Goal: Check status: Check status

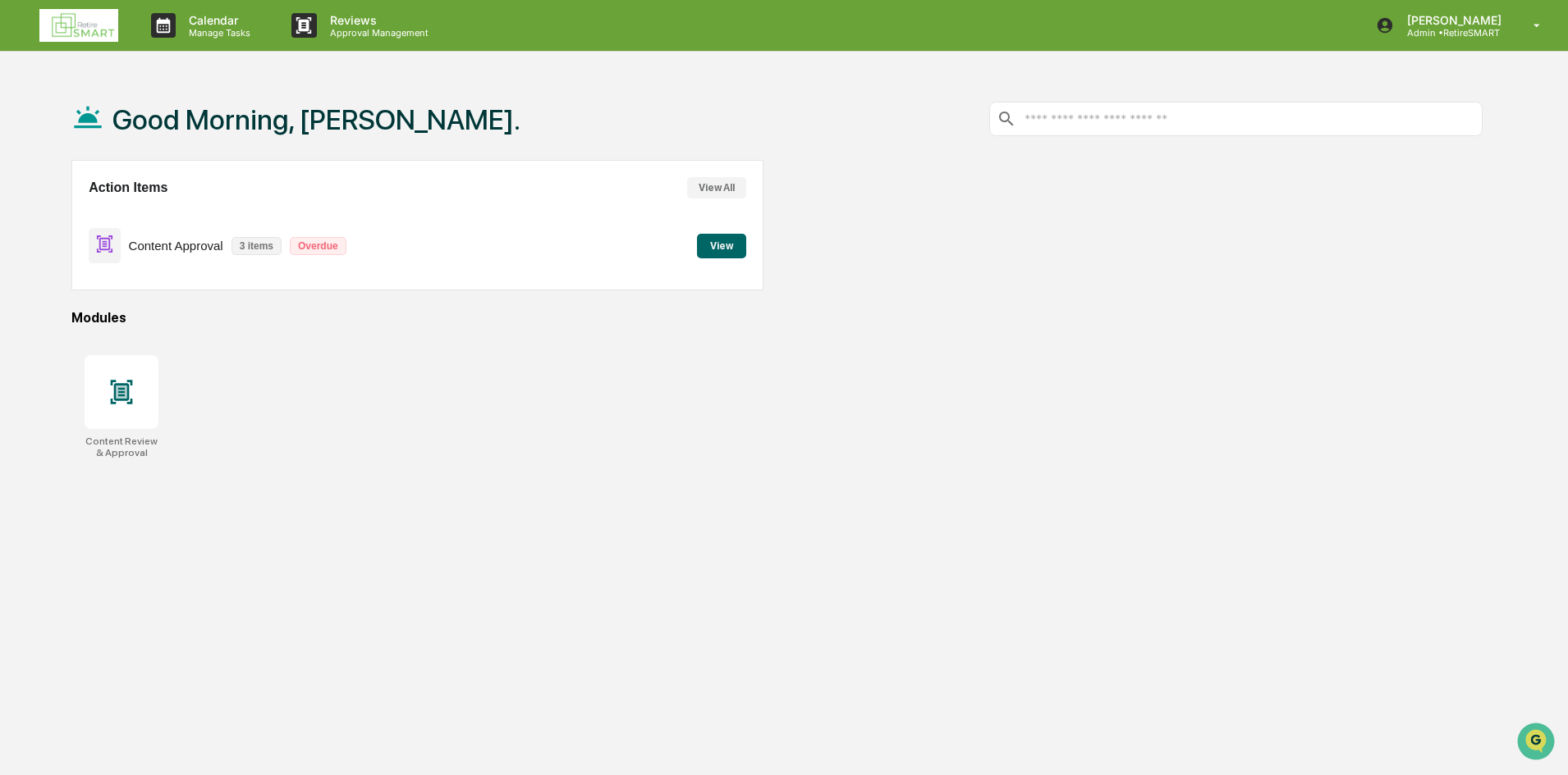
click at [703, 247] on button "View" at bounding box center [722, 246] width 49 height 25
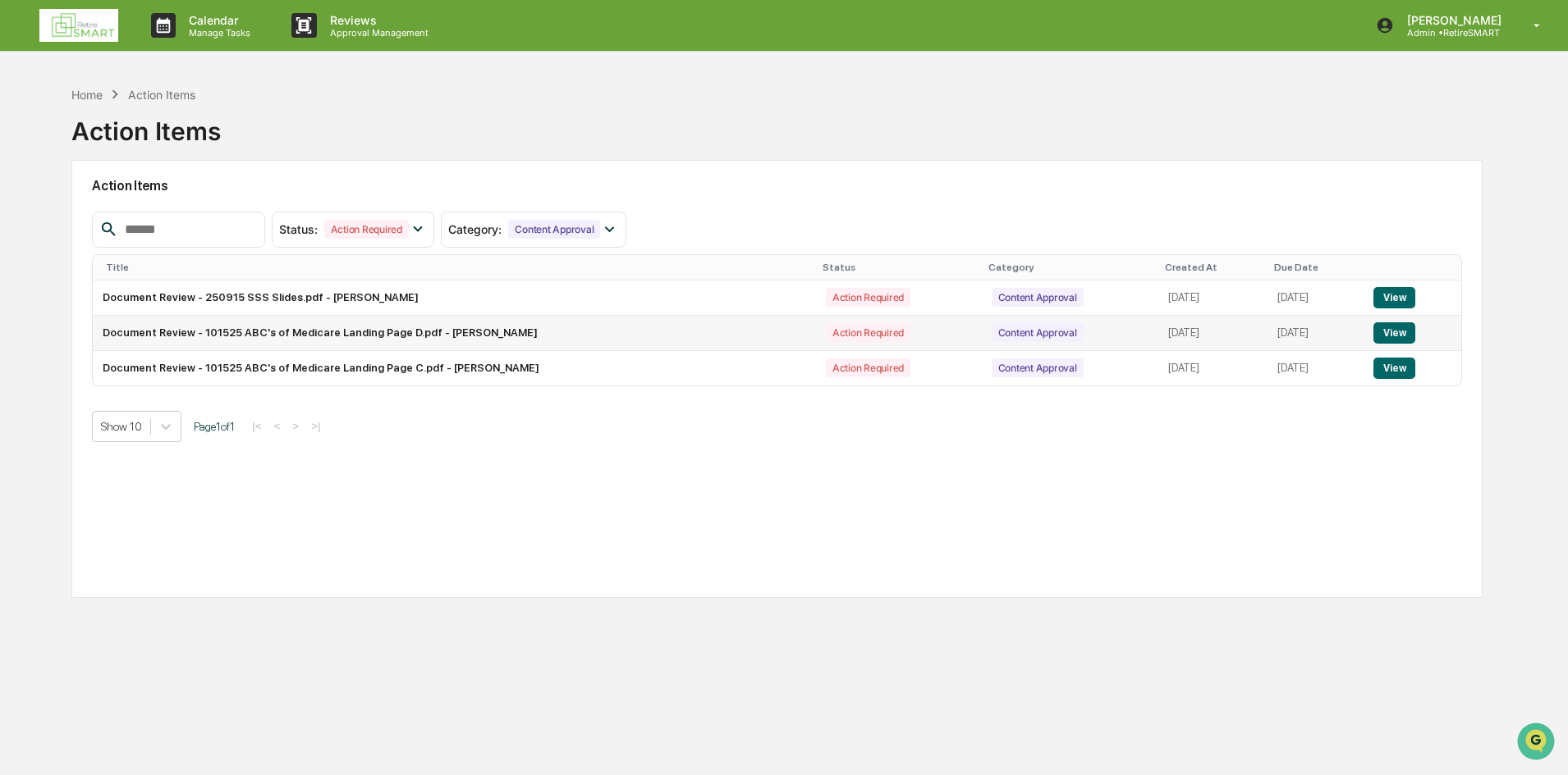
click at [1391, 329] on button "View" at bounding box center [1394, 332] width 42 height 21
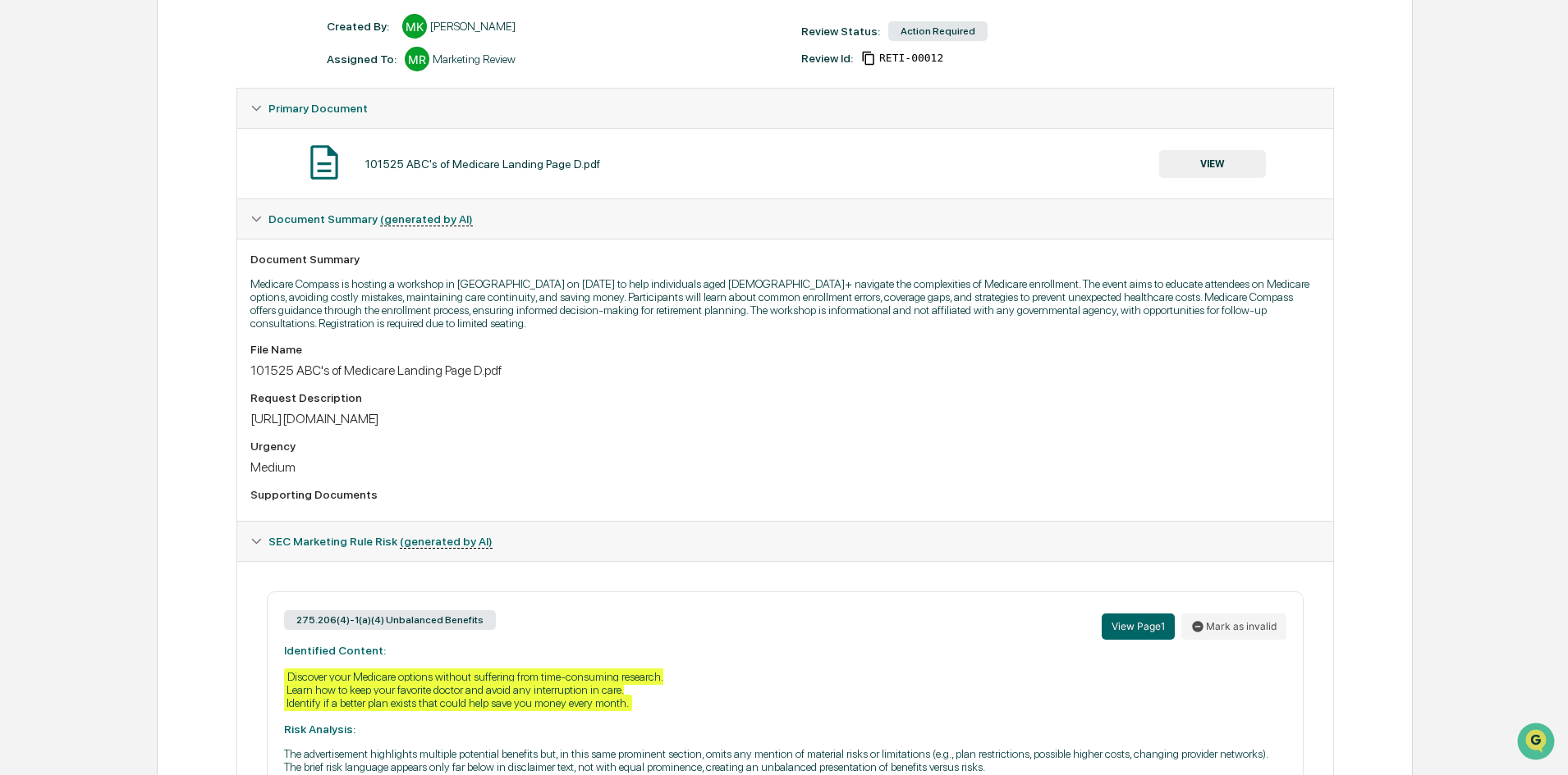
scroll to position [394, 0]
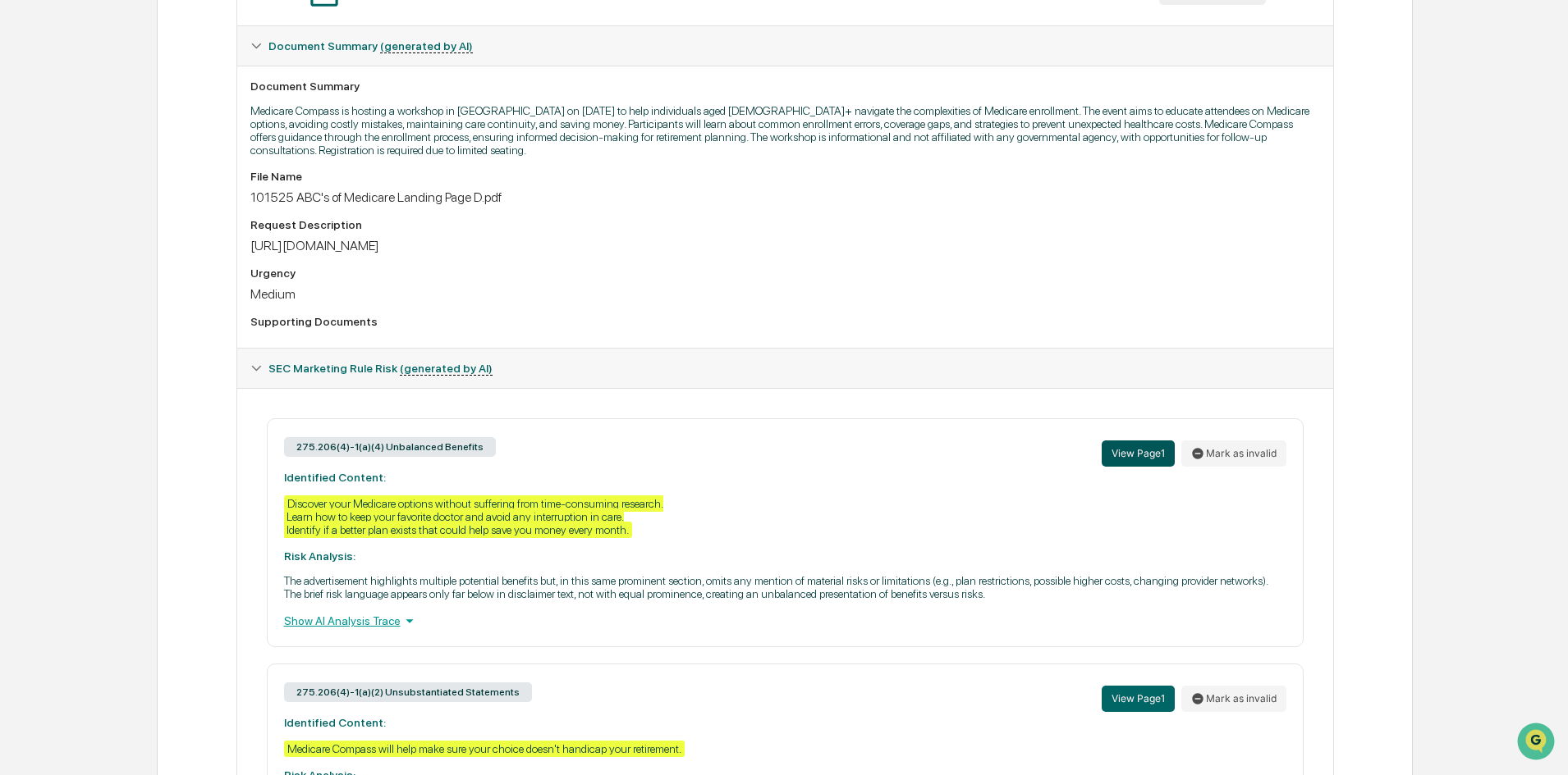
click at [1114, 455] on button "View Page 1" at bounding box center [1138, 454] width 73 height 26
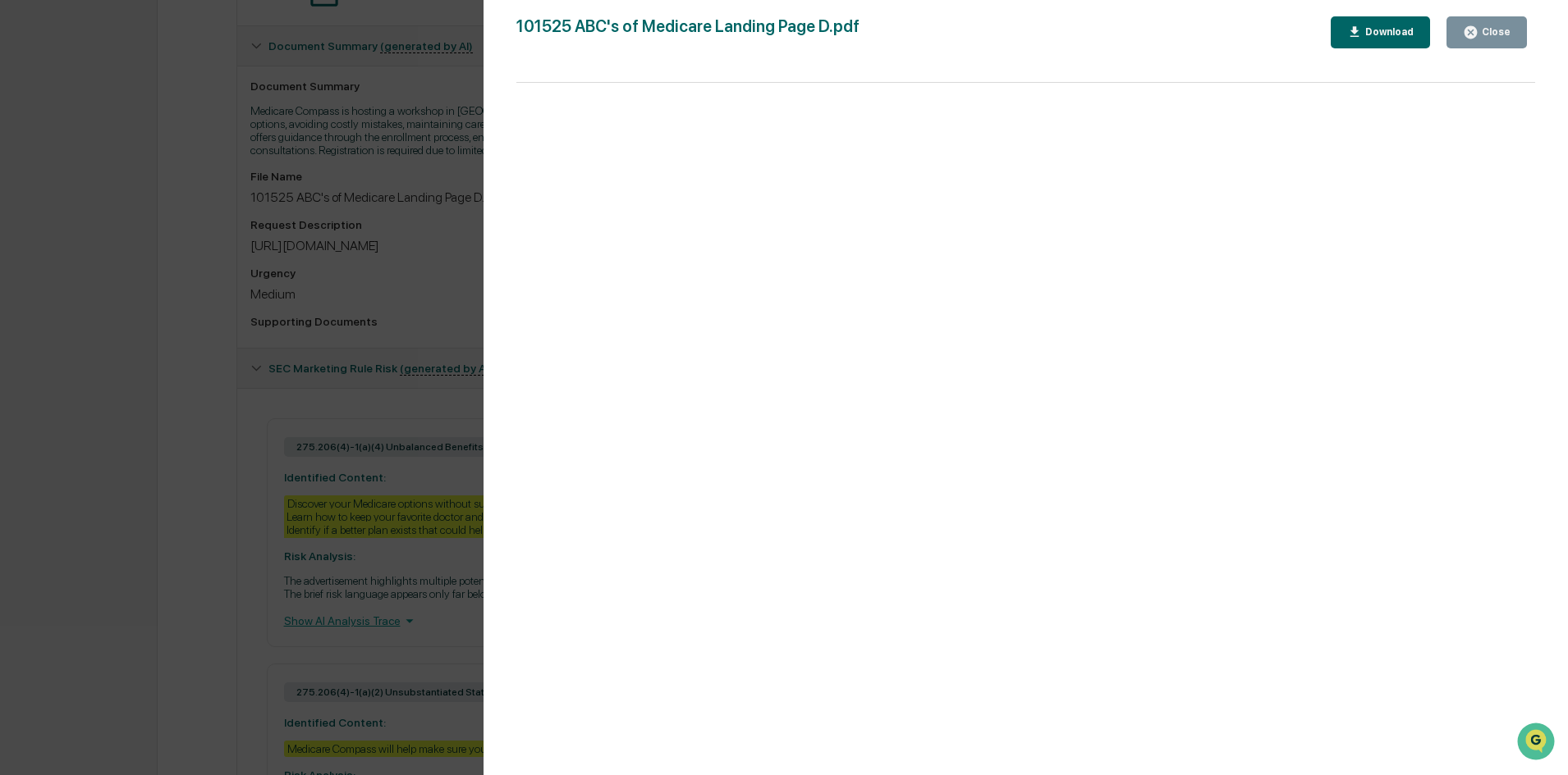
click at [1472, 31] on icon "button" at bounding box center [1471, 33] width 13 height 13
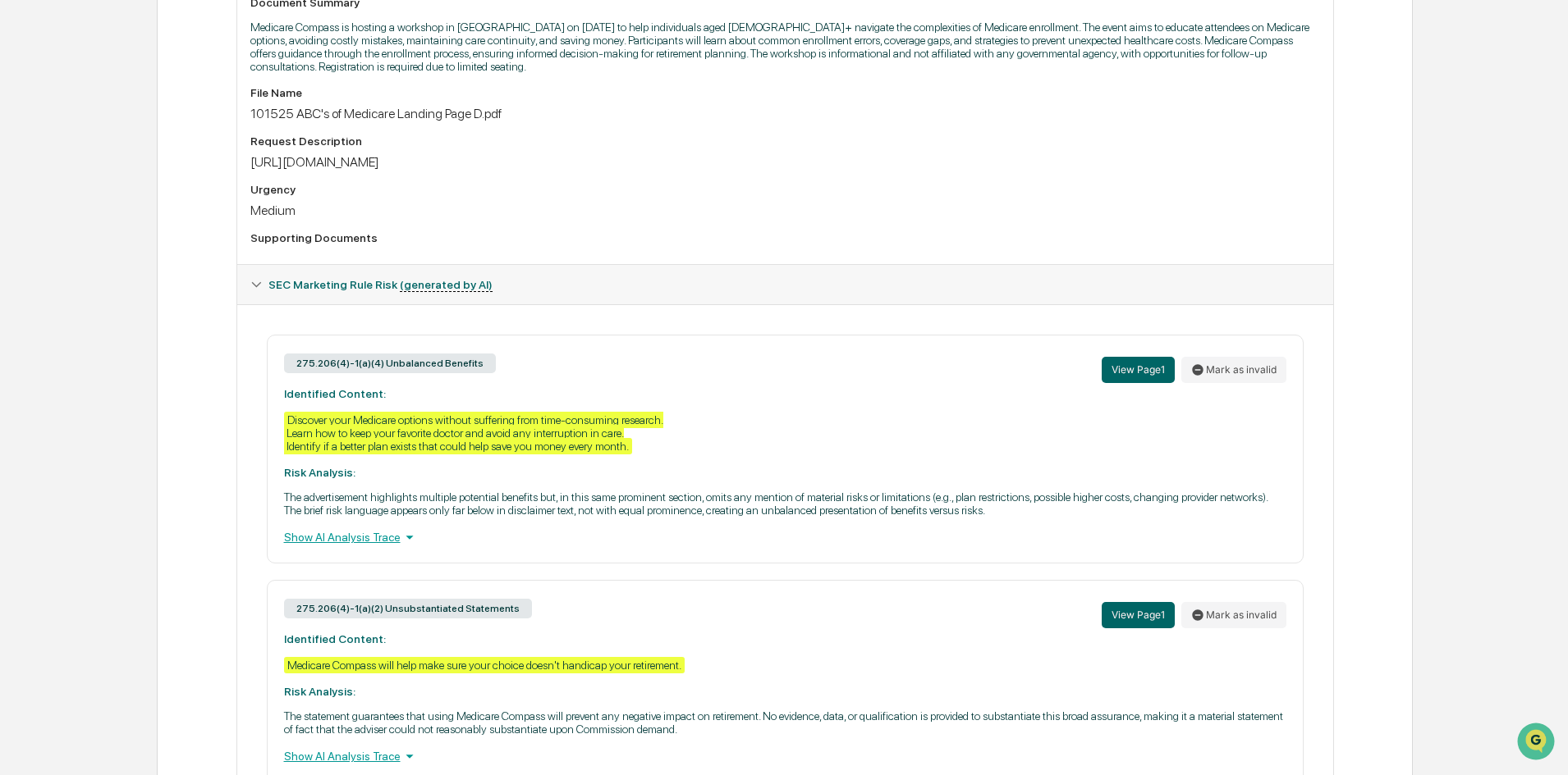
scroll to position [559, 0]
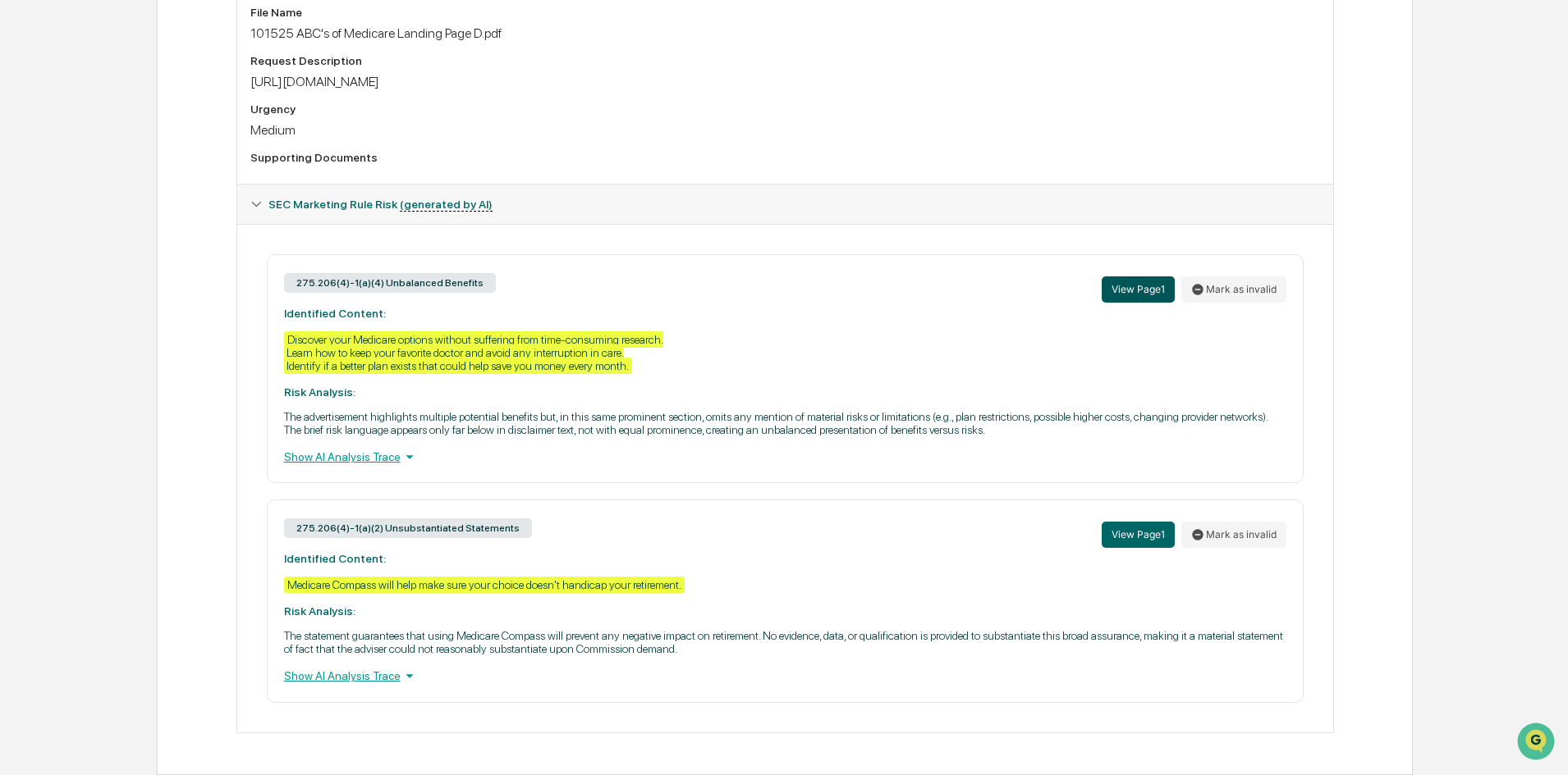
click at [1130, 292] on button "View Page 1" at bounding box center [1138, 290] width 73 height 26
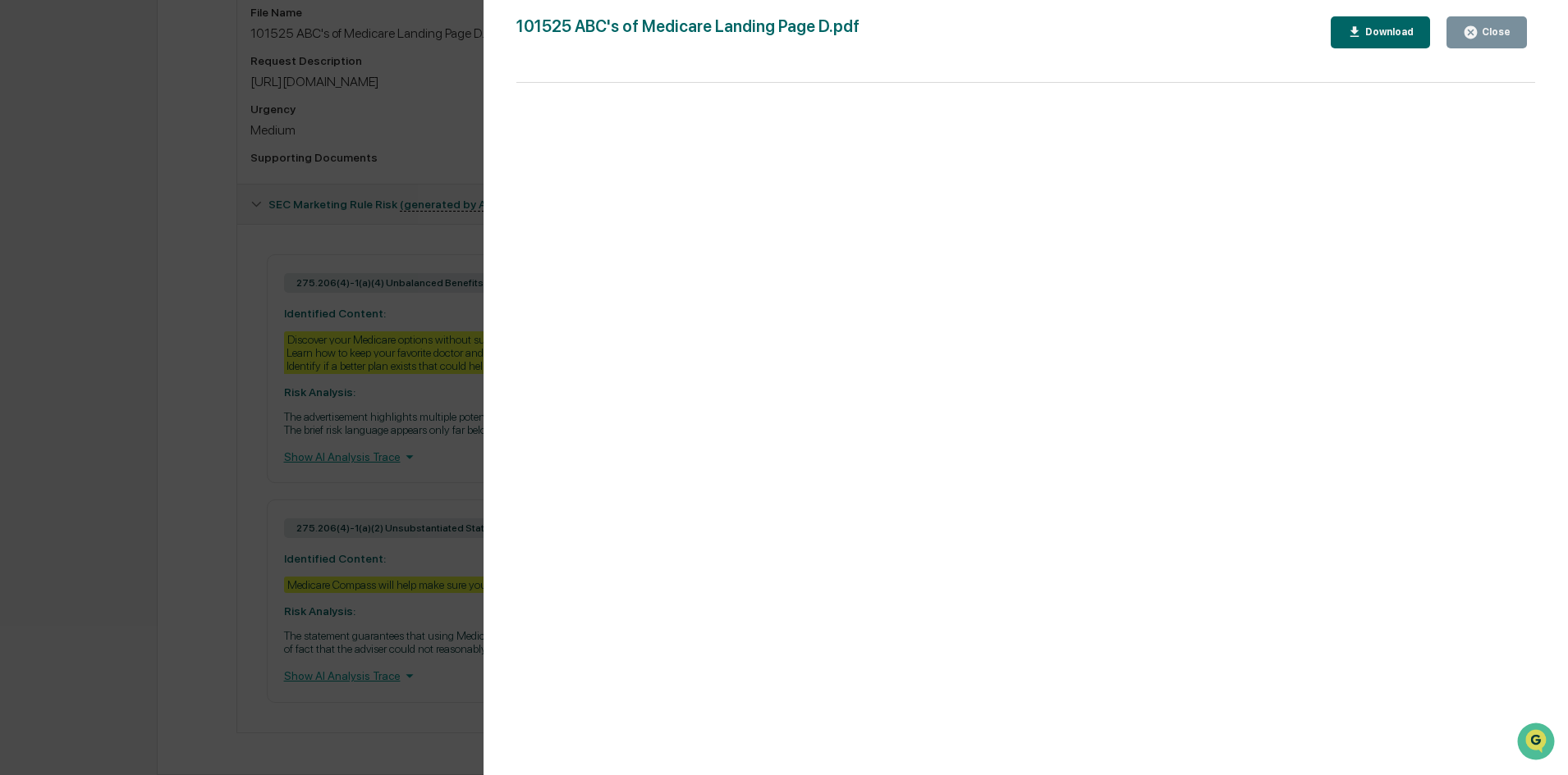
click at [1490, 26] on div "Close" at bounding box center [1494, 32] width 32 height 12
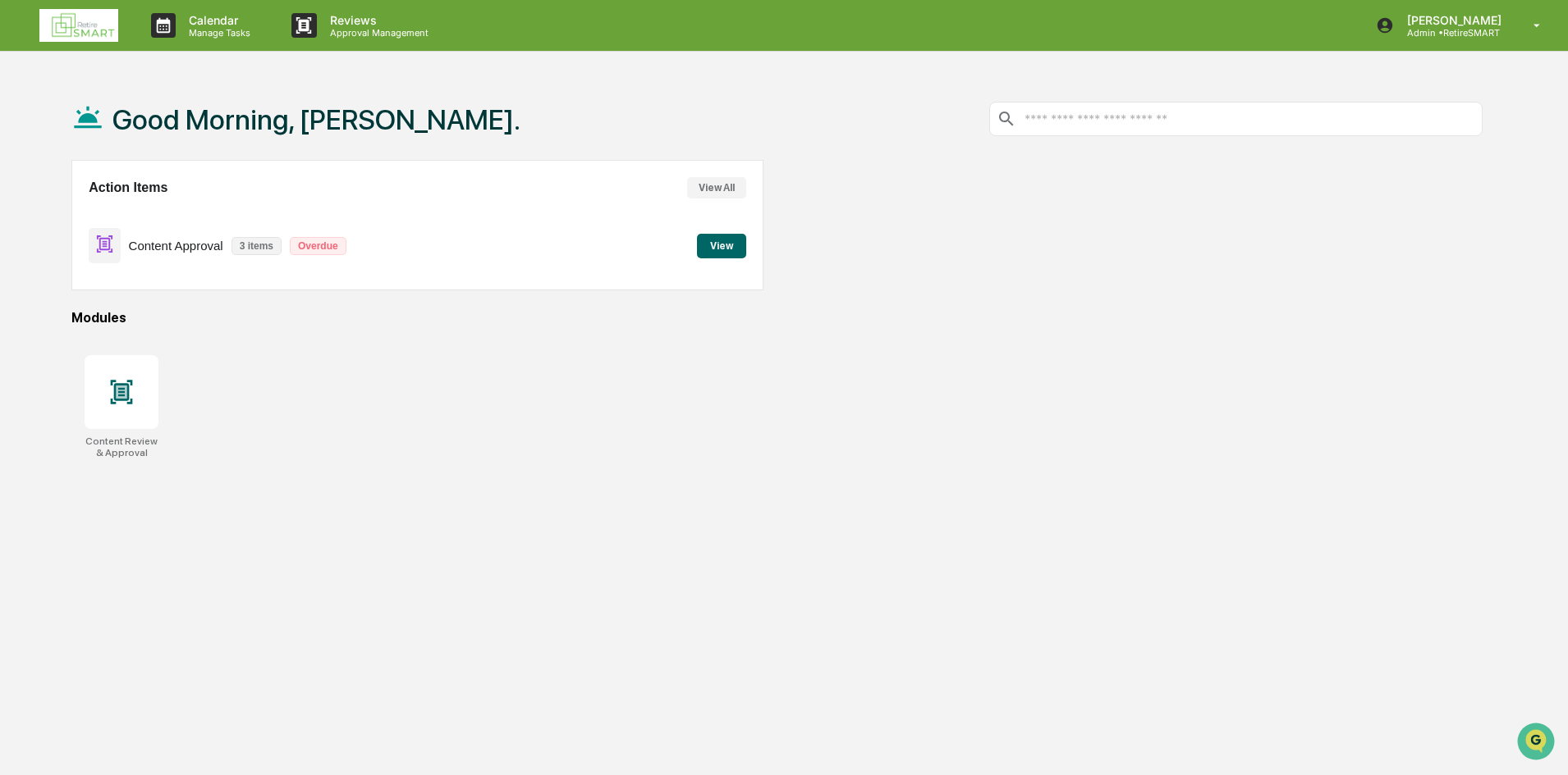
click at [714, 246] on button "View" at bounding box center [722, 246] width 49 height 25
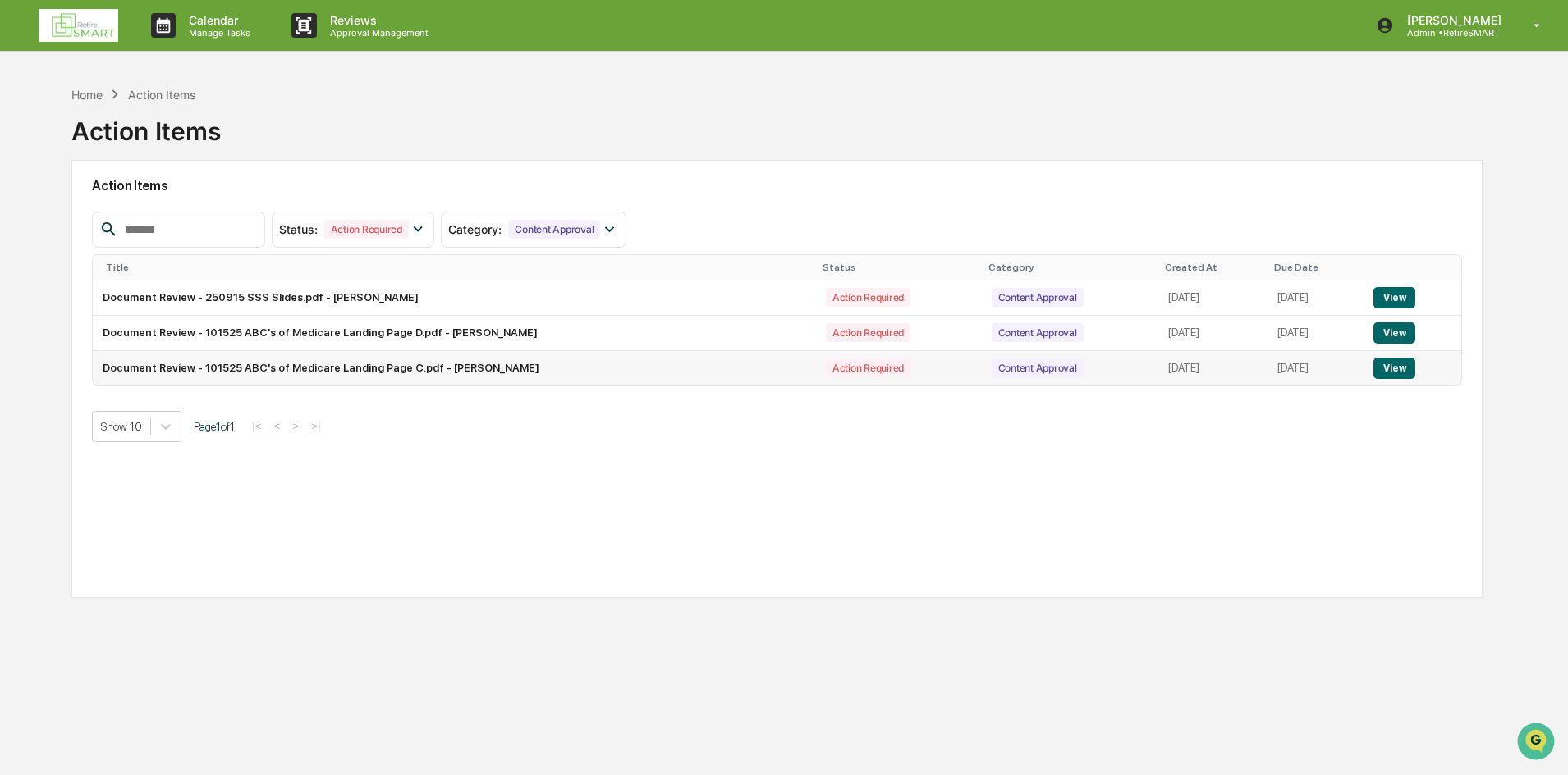
click at [1394, 367] on button "View" at bounding box center [1394, 368] width 42 height 21
